Goal: Feedback & Contribution: Contribute content

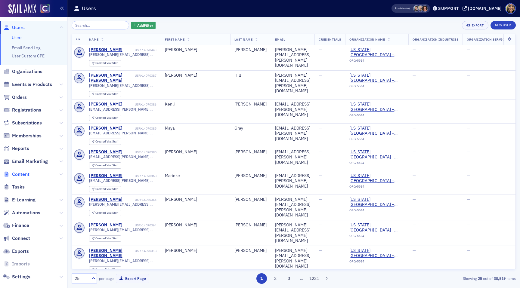
click at [17, 175] on span "Content" at bounding box center [20, 174] width 17 height 7
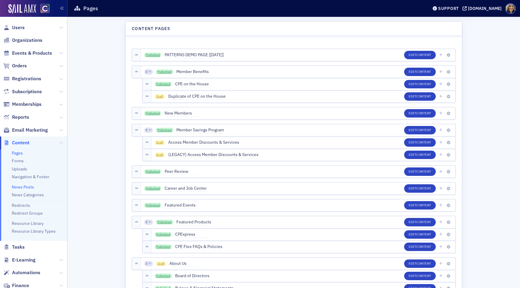
click at [21, 187] on link "News Posts" at bounding box center [23, 186] width 22 height 5
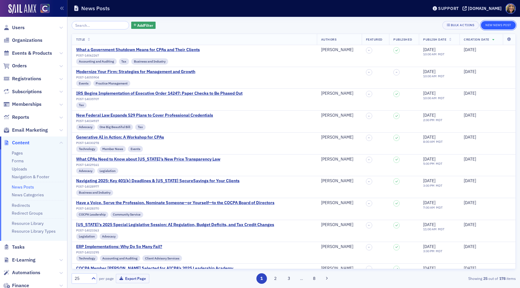
click at [504, 25] on button "New News Post" at bounding box center [497, 25] width 35 height 8
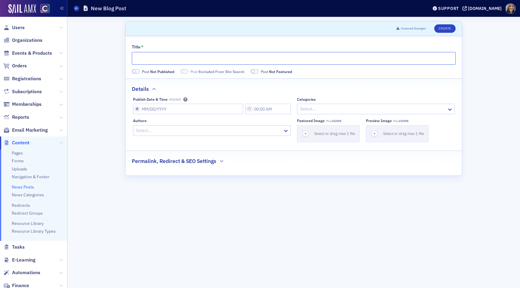
click at [235, 62] on input "Title *" at bounding box center [294, 58] width 324 height 13
paste input "CAMICO Tip: Best Practices to Prevent Wire Transfer Fraud"
type input "CAMICO Tip: Best Practices to Prevent Wire Transfer Fraud"
click at [152, 108] on input "Publish Date & Time MST/MDT" at bounding box center [188, 109] width 110 height 11
select select "9"
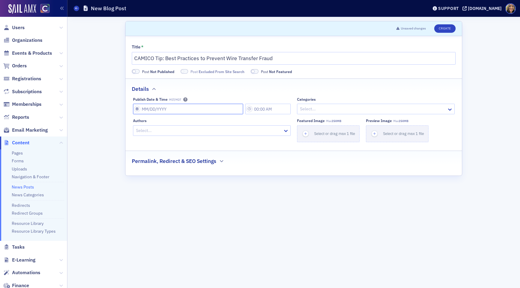
select select "2025"
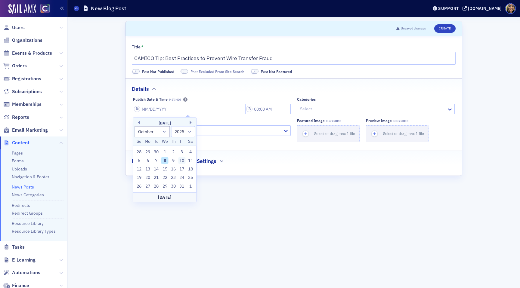
click at [182, 161] on div "10" at bounding box center [181, 160] width 7 height 7
type input "[DATE]"
type input "2:00 PM"
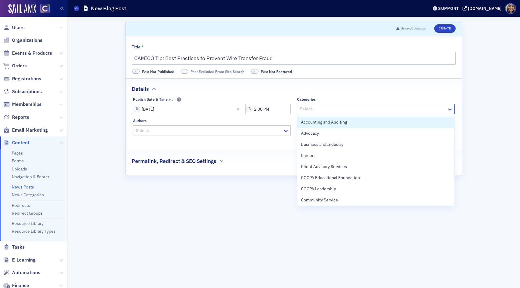
click at [313, 106] on div at bounding box center [372, 109] width 147 height 8
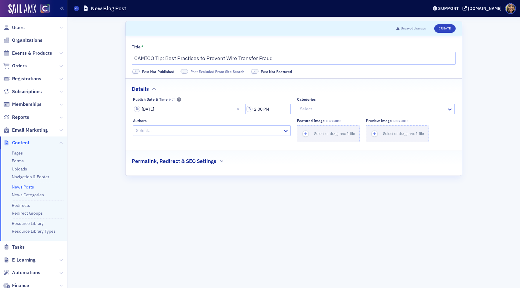
click at [207, 160] on h2 "Permalink, Redirect & SEO Settings" at bounding box center [174, 161] width 84 height 8
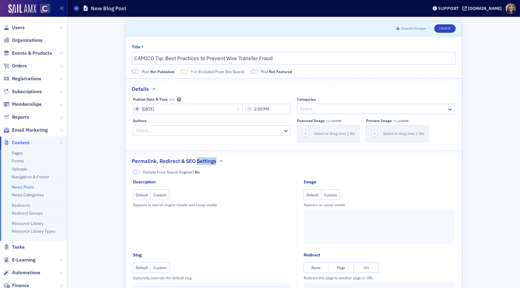
click at [207, 160] on h2 "Permalink, Redirect & SEO Settings" at bounding box center [174, 161] width 84 height 8
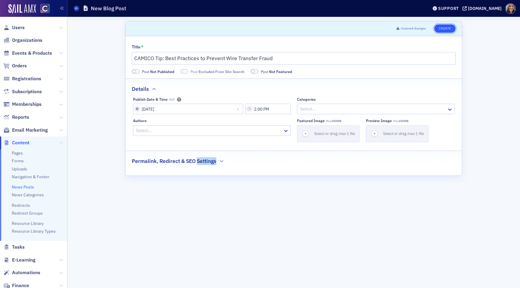
click at [449, 26] on button "Create" at bounding box center [444, 28] width 21 height 8
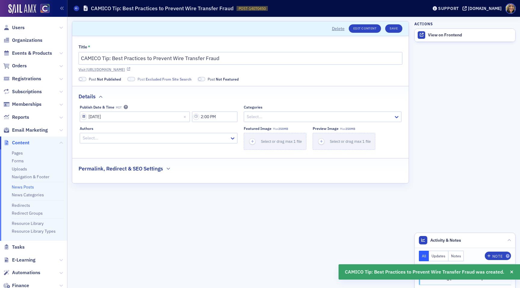
click at [223, 68] on link "Visit [URL][DOMAIN_NAME]" at bounding box center [240, 69] width 324 height 5
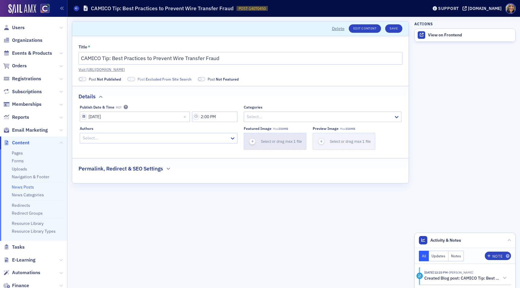
click at [252, 140] on icon "button" at bounding box center [252, 141] width 5 height 5
click at [255, 141] on span "button" at bounding box center [252, 141] width 6 height 6
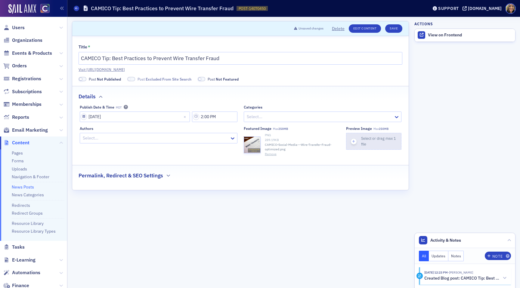
click at [348, 139] on div "button" at bounding box center [353, 141] width 15 height 16
click at [152, 173] on h2 "Permalink, Redirect & SEO Settings" at bounding box center [120, 176] width 84 height 8
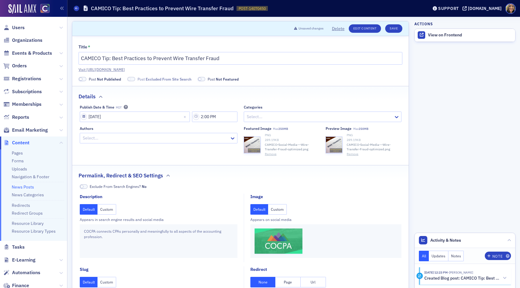
click at [279, 213] on button "Custom" at bounding box center [277, 209] width 19 height 11
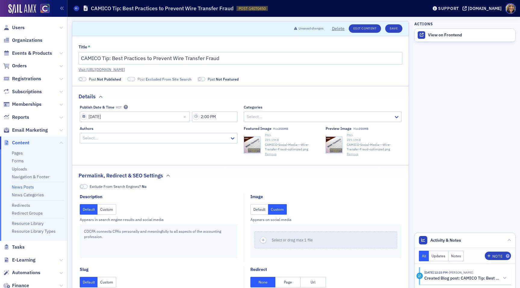
click at [254, 237] on div "Select or drag max 1 file" at bounding box center [325, 241] width 151 height 34
click at [264, 238] on icon "button" at bounding box center [262, 240] width 5 height 5
click at [397, 27] on button "Save" at bounding box center [393, 28] width 17 height 8
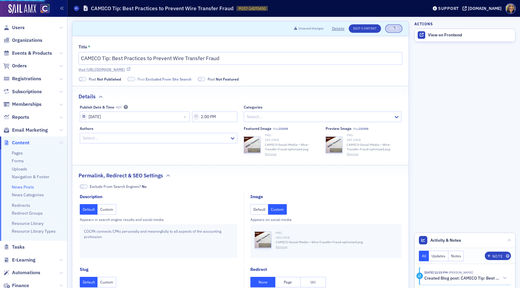
click at [160, 68] on link "Visit [URL][DOMAIN_NAME]" at bounding box center [240, 69] width 324 height 5
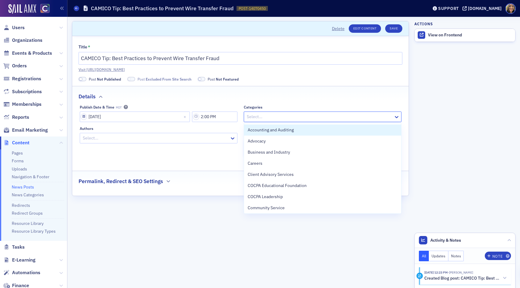
click at [259, 118] on div at bounding box center [319, 117] width 147 height 8
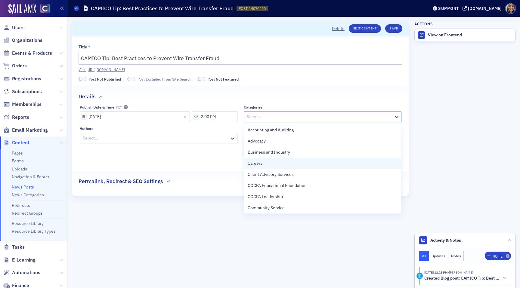
scroll to position [246, 0]
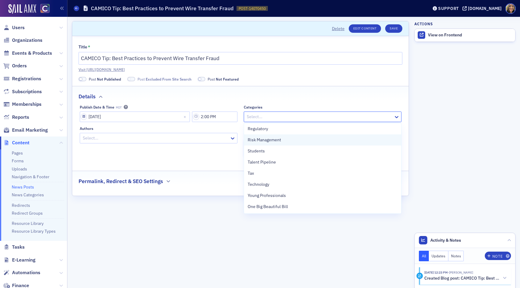
click at [268, 139] on span "Risk Management" at bounding box center [263, 140] width 33 height 6
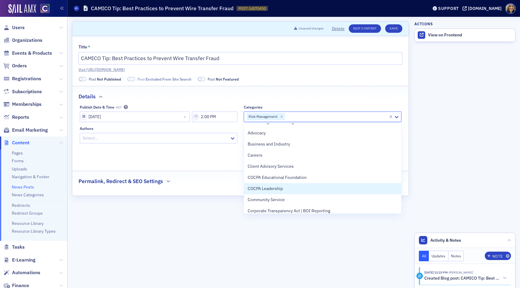
scroll to position [0, 0]
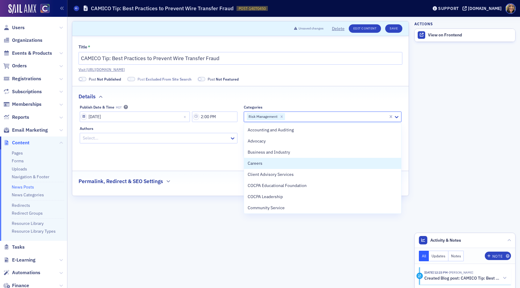
click at [216, 152] on div "Authors Select..." at bounding box center [159, 144] width 158 height 36
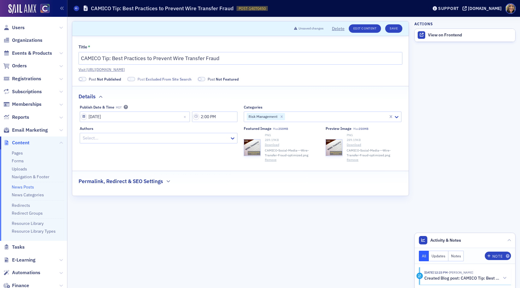
click at [160, 142] on div at bounding box center [155, 138] width 147 height 8
type input "camico"
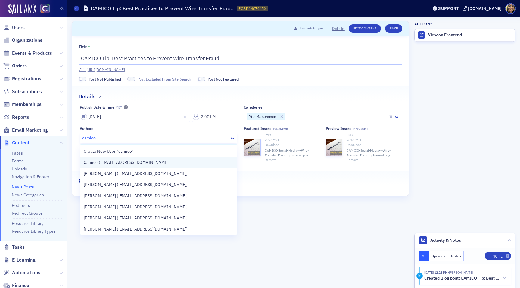
click at [107, 161] on span "Camico ([EMAIL_ADDRESS][DOMAIN_NAME])" at bounding box center [127, 162] width 86 height 6
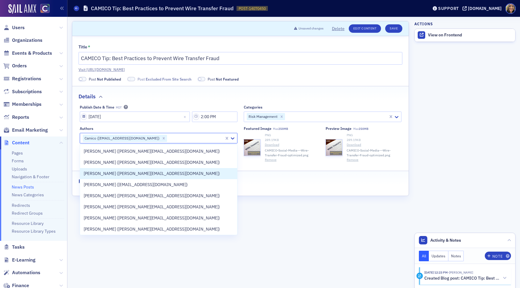
click at [267, 194] on div "Title * CAMICO Tip: Best Practices to Prevent Wire Transfer Fraud Visit https:/…" at bounding box center [240, 116] width 336 height 160
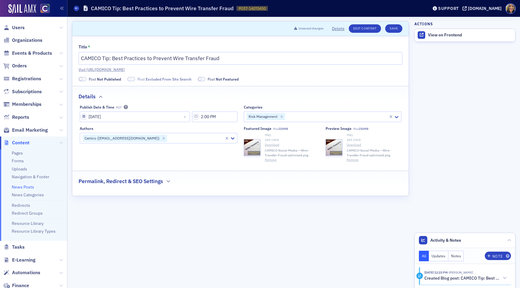
click at [151, 179] on h2 "Permalink, Redirect & SEO Settings" at bounding box center [120, 181] width 84 height 8
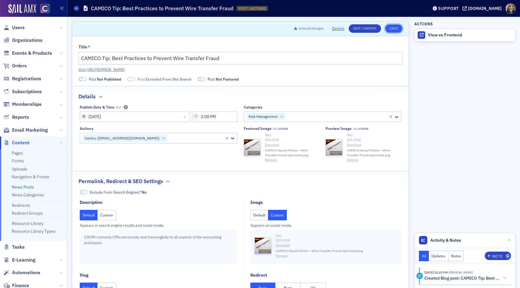
click at [396, 29] on button "Save" at bounding box center [393, 28] width 17 height 8
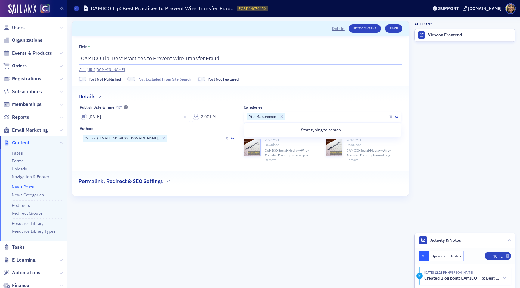
click at [290, 120] on div at bounding box center [336, 117] width 102 height 8
type input "account"
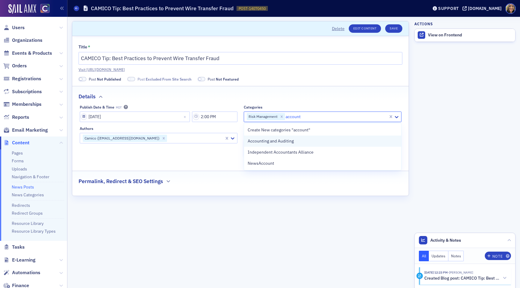
click at [276, 140] on span "Accounting and Auditing" at bounding box center [270, 141] width 46 height 6
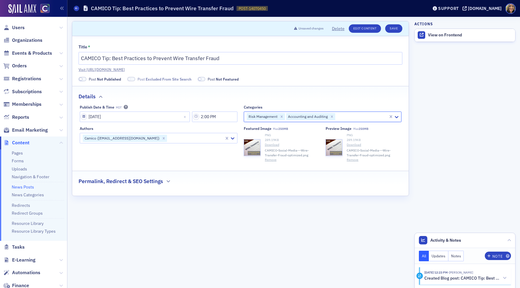
click at [346, 118] on div at bounding box center [362, 117] width 52 height 8
type input "c"
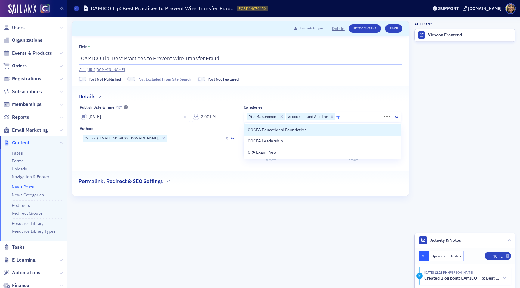
type input "c"
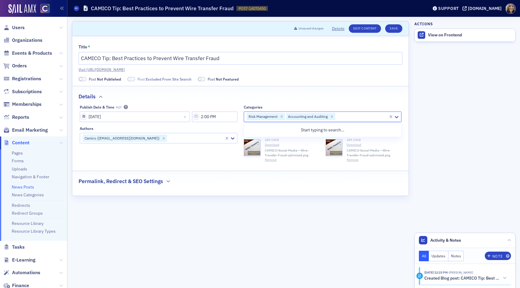
click at [328, 186] on fieldset "Permalink, Redirect & SEO Settings" at bounding box center [240, 179] width 336 height 17
click at [392, 25] on button "Save" at bounding box center [393, 28] width 17 height 8
click at [83, 78] on span at bounding box center [82, 79] width 8 height 5
click at [124, 80] on span at bounding box center [124, 79] width 8 height 5
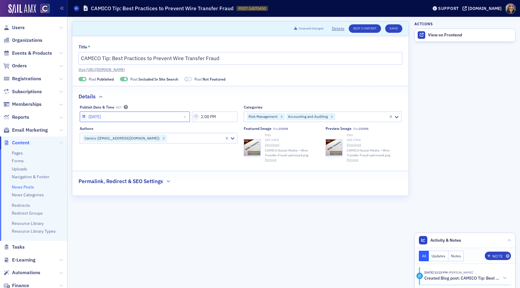
click at [154, 118] on input "[DATE]" at bounding box center [135, 117] width 110 height 11
select select "9"
select select "2025"
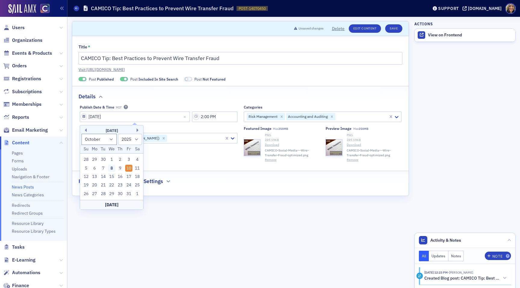
click at [111, 169] on div "8" at bounding box center [111, 168] width 7 height 7
type input "[DATE]"
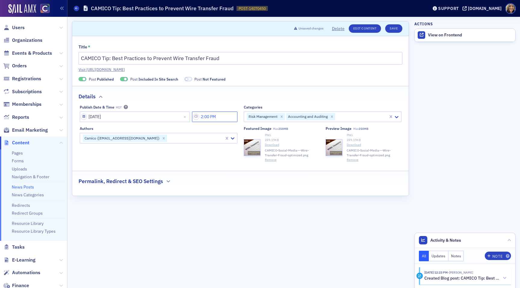
drag, startPoint x: 207, startPoint y: 116, endPoint x: 204, endPoint y: 116, distance: 3.6
click at [204, 116] on input "2:00 PM" at bounding box center [214, 117] width 45 height 11
type input "1:00 PM"
click at [393, 30] on button "Save" at bounding box center [393, 28] width 17 height 8
